Goal: Find specific page/section: Find specific page/section

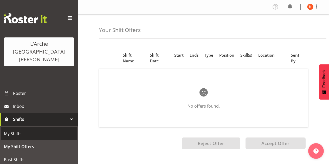
click at [37, 130] on span "My Shifts" at bounding box center [39, 134] width 70 height 8
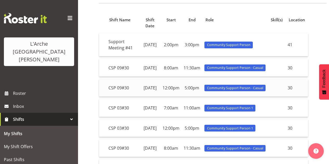
scroll to position [41, 0]
